Goal: Communication & Community: Answer question/provide support

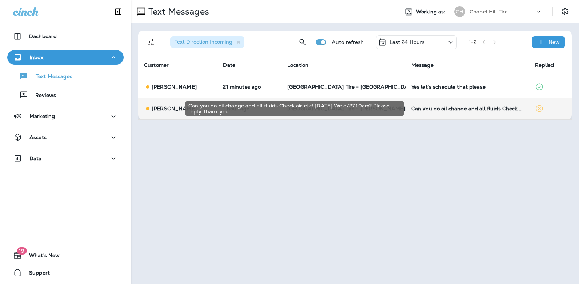
click at [427, 109] on div "Can you do oil change and all fluids Check air etc! [DATE] We'd/27 10am? Please…" at bounding box center [467, 109] width 112 height 6
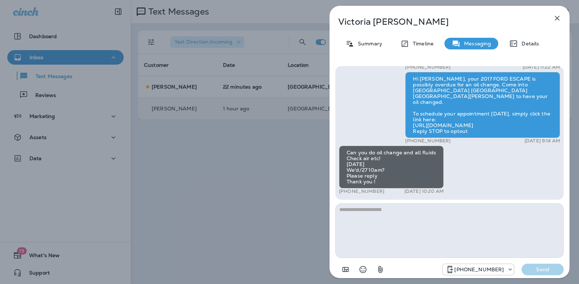
click at [387, 217] on textarea at bounding box center [449, 231] width 228 height 55
type textarea "**********"
click at [536, 270] on p "Send" at bounding box center [542, 270] width 31 height 7
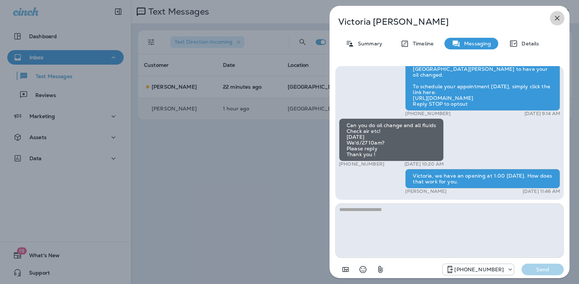
click at [557, 16] on icon "button" at bounding box center [557, 18] width 9 height 9
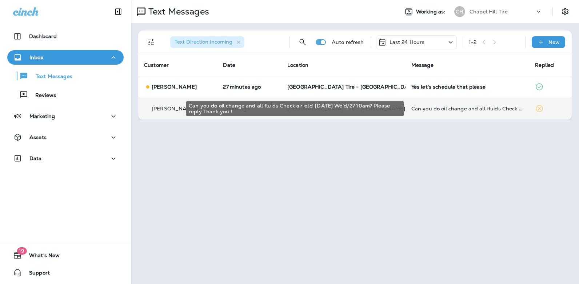
click at [437, 108] on div "Can you do oil change and all fluids Check air etc! [DATE] We'd/27 10am? Please…" at bounding box center [467, 109] width 112 height 6
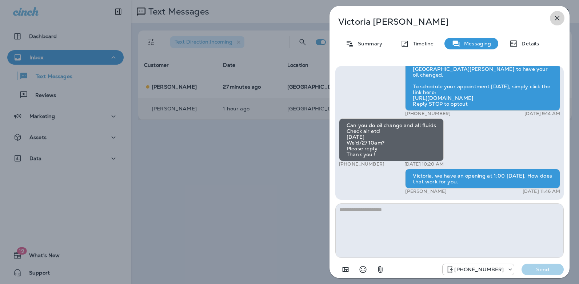
click at [558, 18] on icon "button" at bounding box center [557, 18] width 9 height 9
